Goal: Navigation & Orientation: Find specific page/section

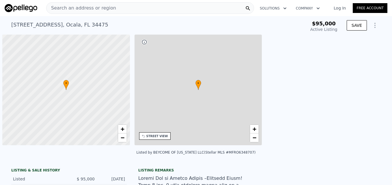
type input "-$ 102,317"
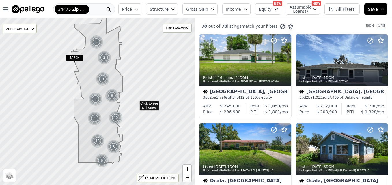
click at [136, 103] on icon at bounding box center [97, 102] width 235 height 202
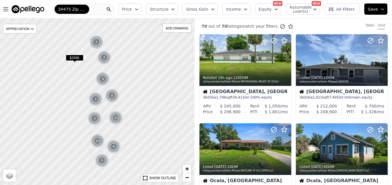
click at [136, 103] on div at bounding box center [97, 102] width 233 height 200
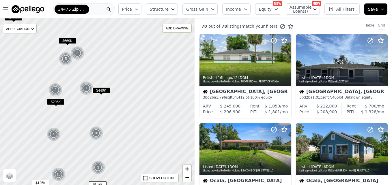
click at [117, 67] on div at bounding box center [97, 102] width 233 height 200
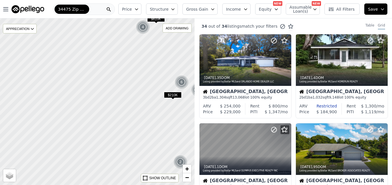
drag, startPoint x: 62, startPoint y: 86, endPoint x: 189, endPoint y: 63, distance: 129.4
click at [189, 63] on div at bounding box center [96, 102] width 233 height 200
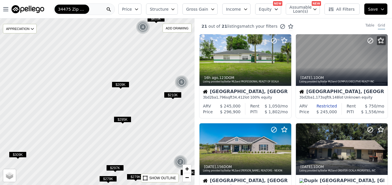
click at [120, 106] on div at bounding box center [97, 102] width 233 height 200
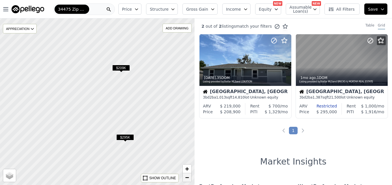
click at [186, 175] on span "−" at bounding box center [187, 177] width 4 height 7
